Goal: Task Accomplishment & Management: Manage account settings

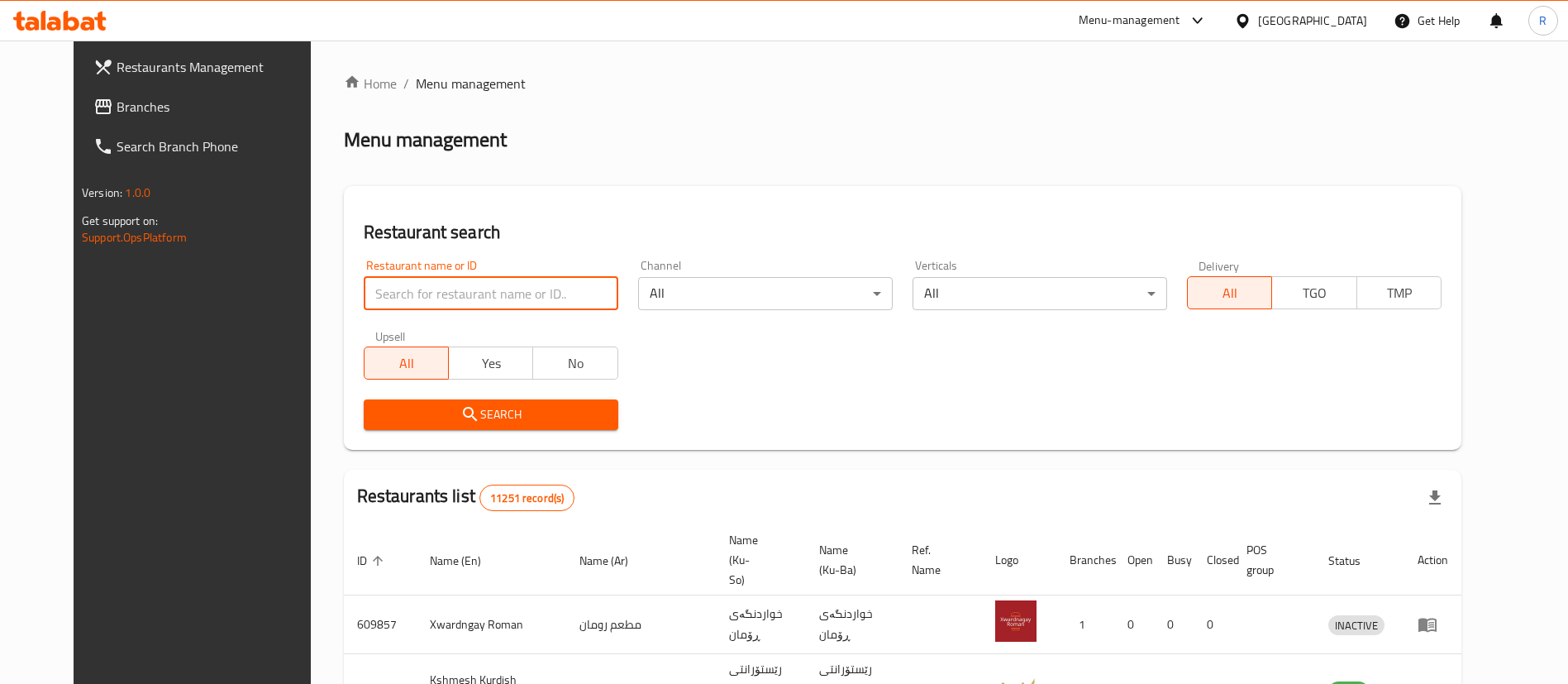
click at [434, 289] on input "search" at bounding box center [491, 293] width 255 height 33
type input "gazi a"
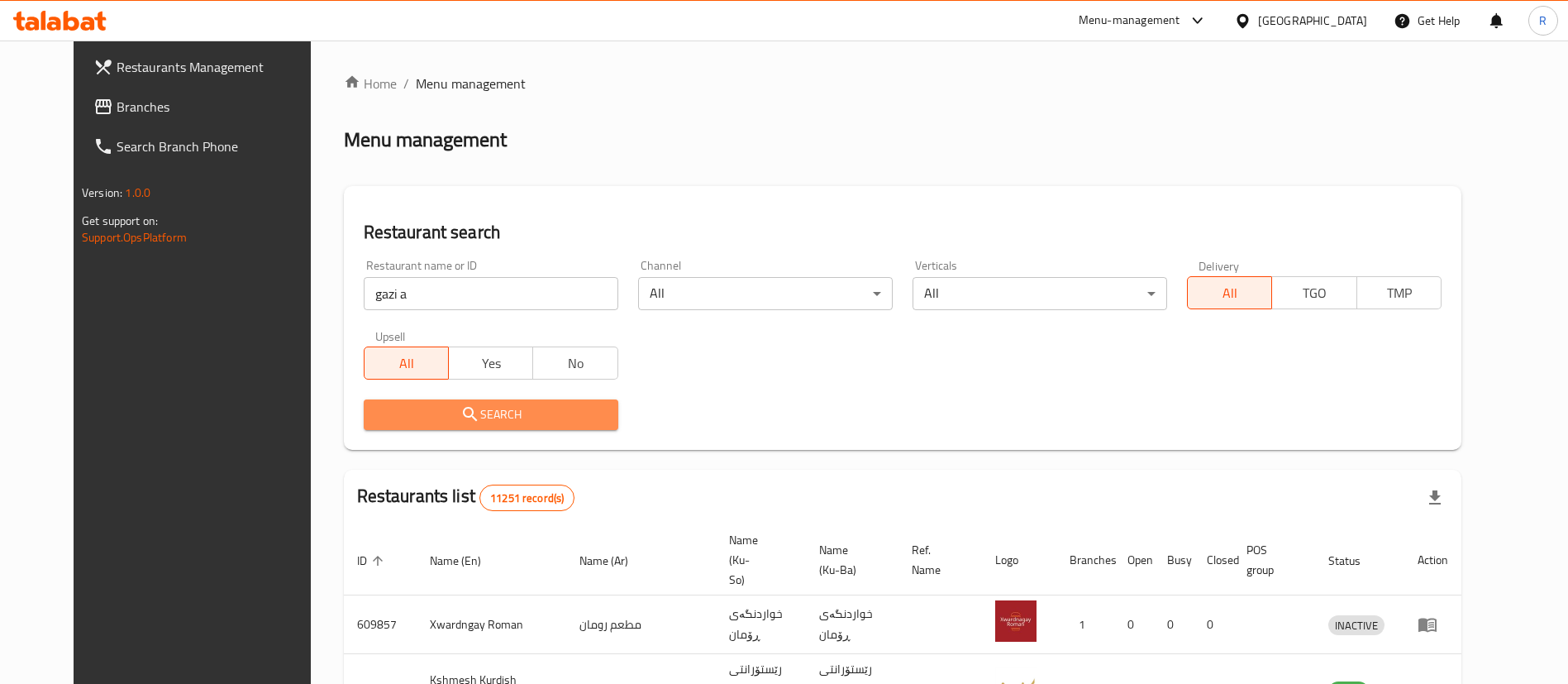
click at [460, 409] on icon "submit" at bounding box center [470, 413] width 20 height 20
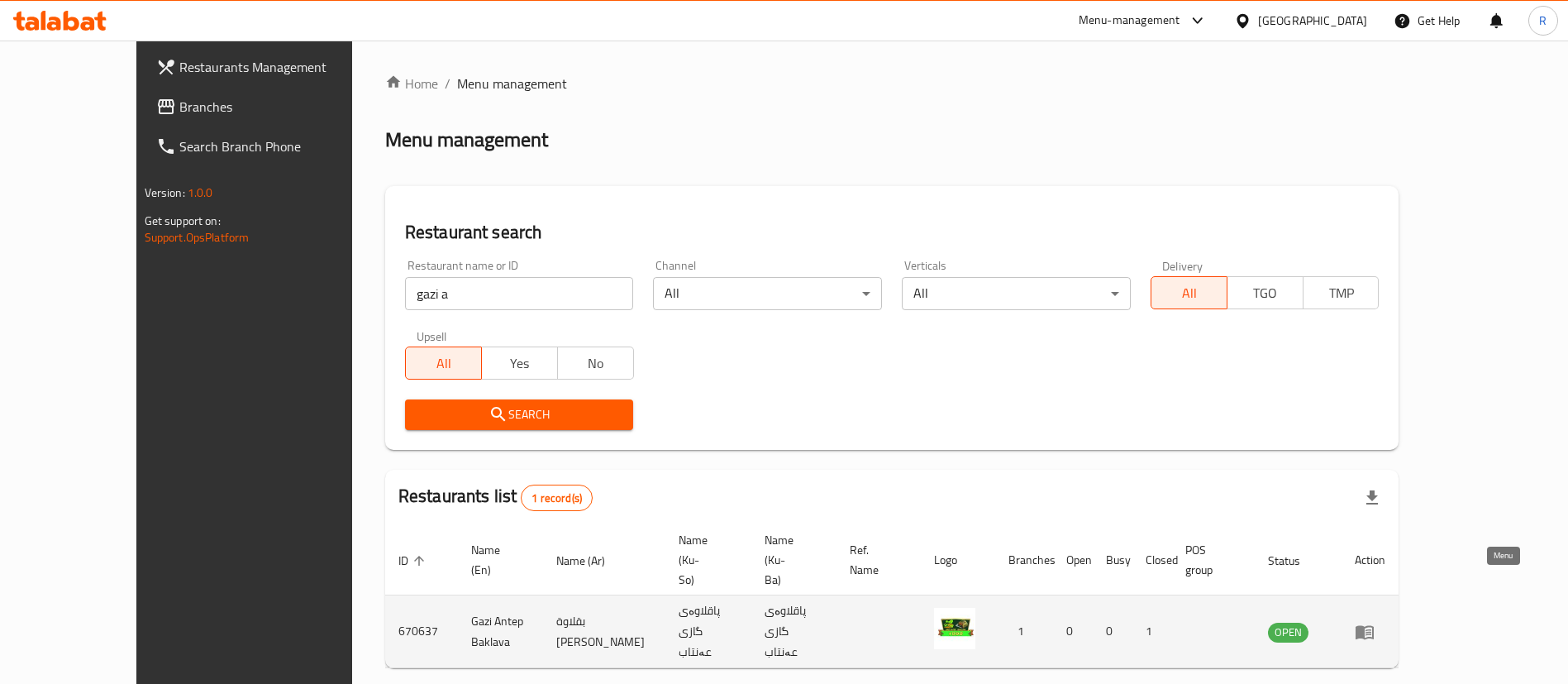
click at [1374, 625] on icon "enhanced table" at bounding box center [1365, 632] width 18 height 14
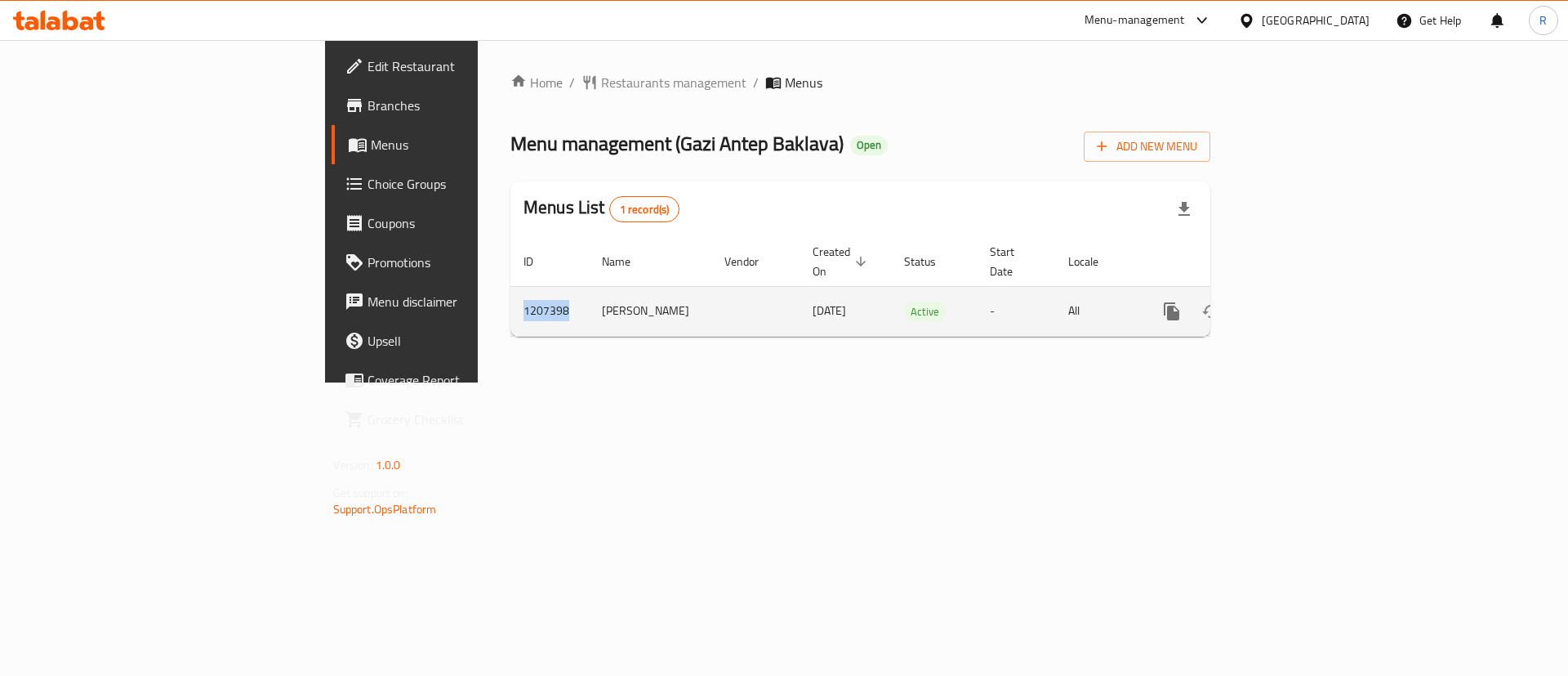
drag, startPoint x: 358, startPoint y: 291, endPoint x: 310, endPoint y: 305, distance: 50.0
click at [510, 305] on td "1207398" at bounding box center [549, 311] width 78 height 50
copy td "1207398"
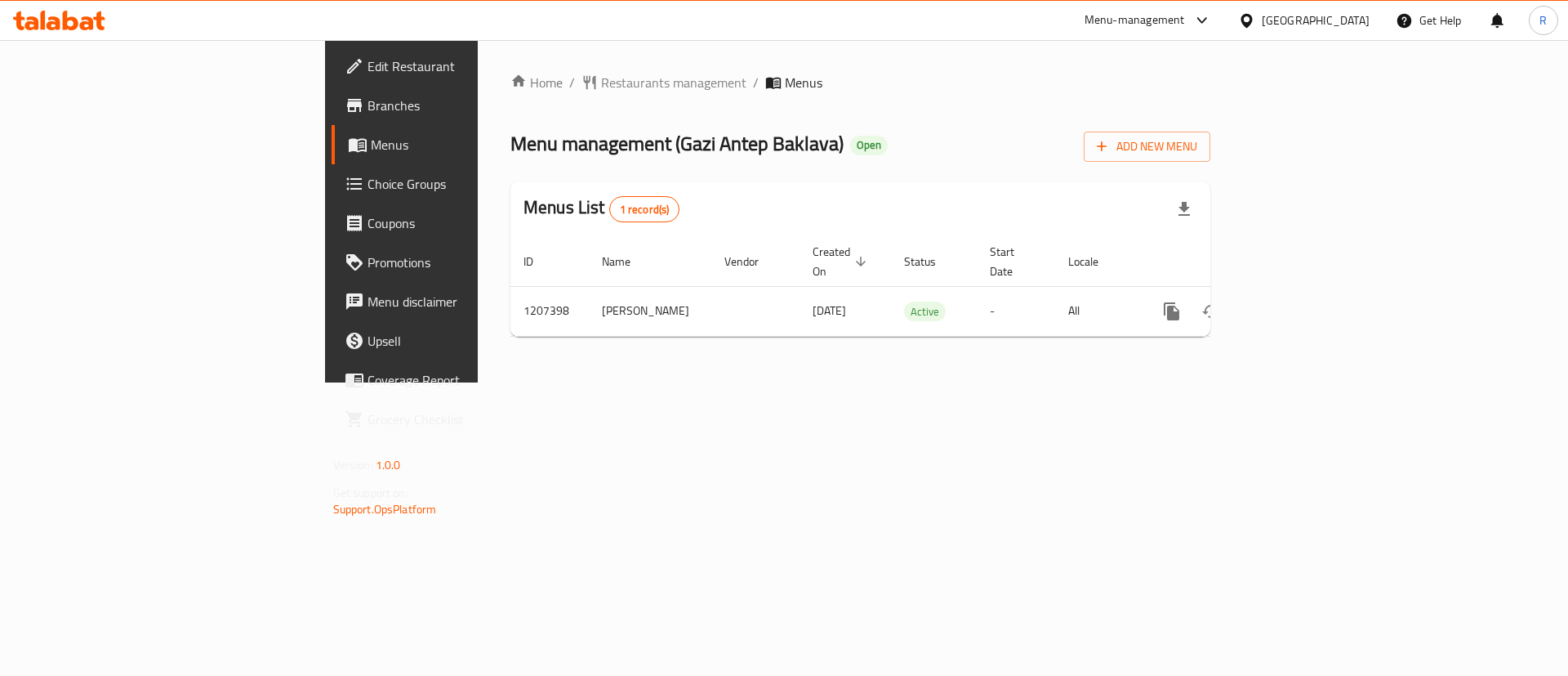
click at [477, 348] on div "Home / Restaurants management / Menus Menu management ( Gazi Antep Baklava ) Op…" at bounding box center [859, 211] width 765 height 343
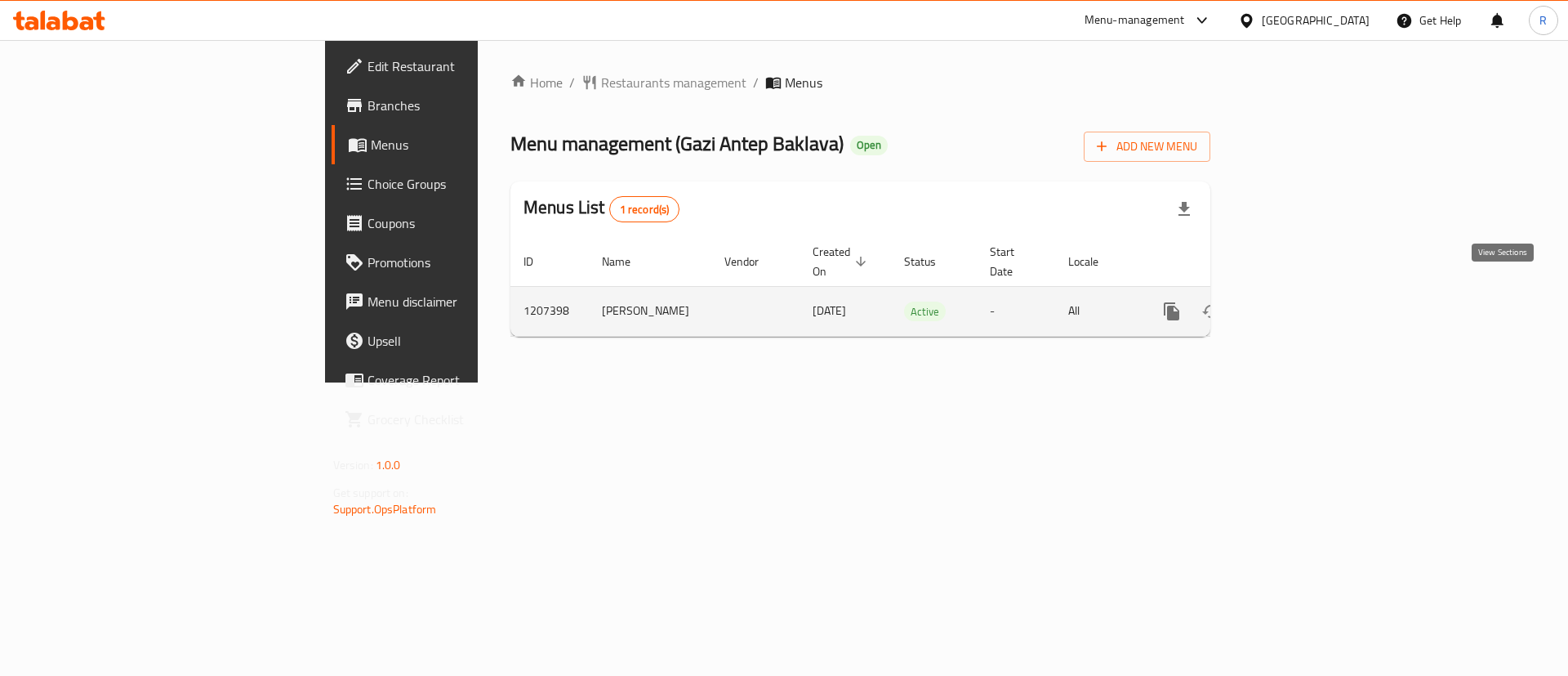
click at [1299, 301] on icon "enhanced table" at bounding box center [1289, 311] width 19 height 19
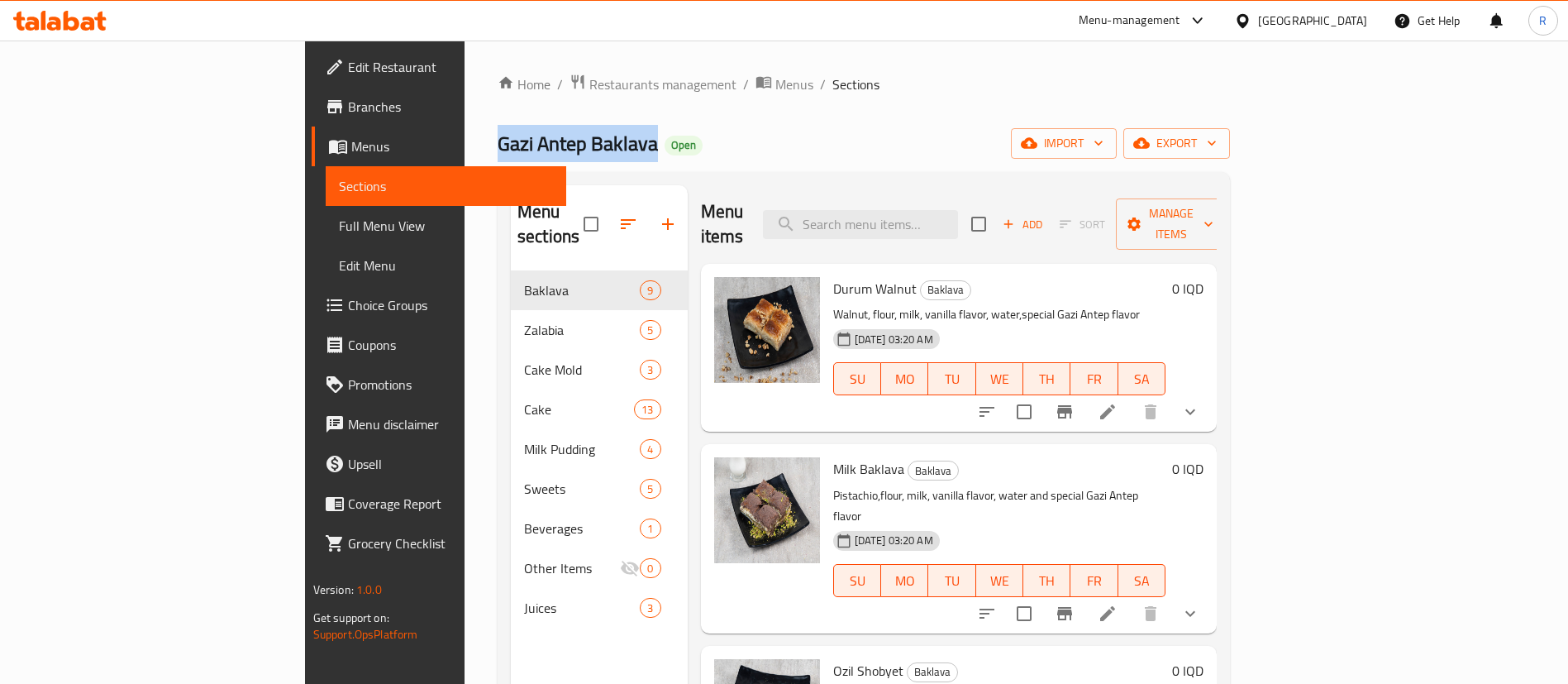
drag, startPoint x: 451, startPoint y: 143, endPoint x: 333, endPoint y: 143, distance: 118.0
click at [465, 152] on div "Home / Restaurants management / Menus / Sections Gazi Antep Baklava Open import…" at bounding box center [863, 477] width 799 height 874
copy span "Gazi Antep Baklava"
